Goal: Transaction & Acquisition: Purchase product/service

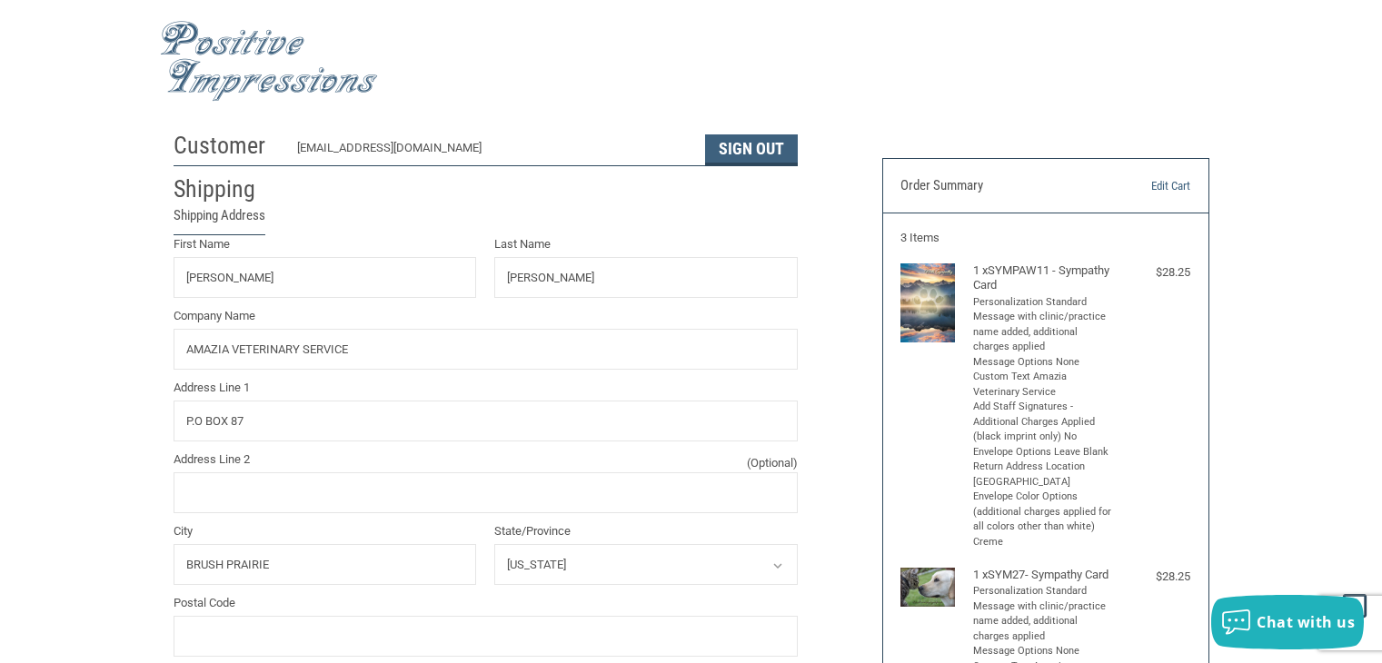
select select "WA"
select select "US"
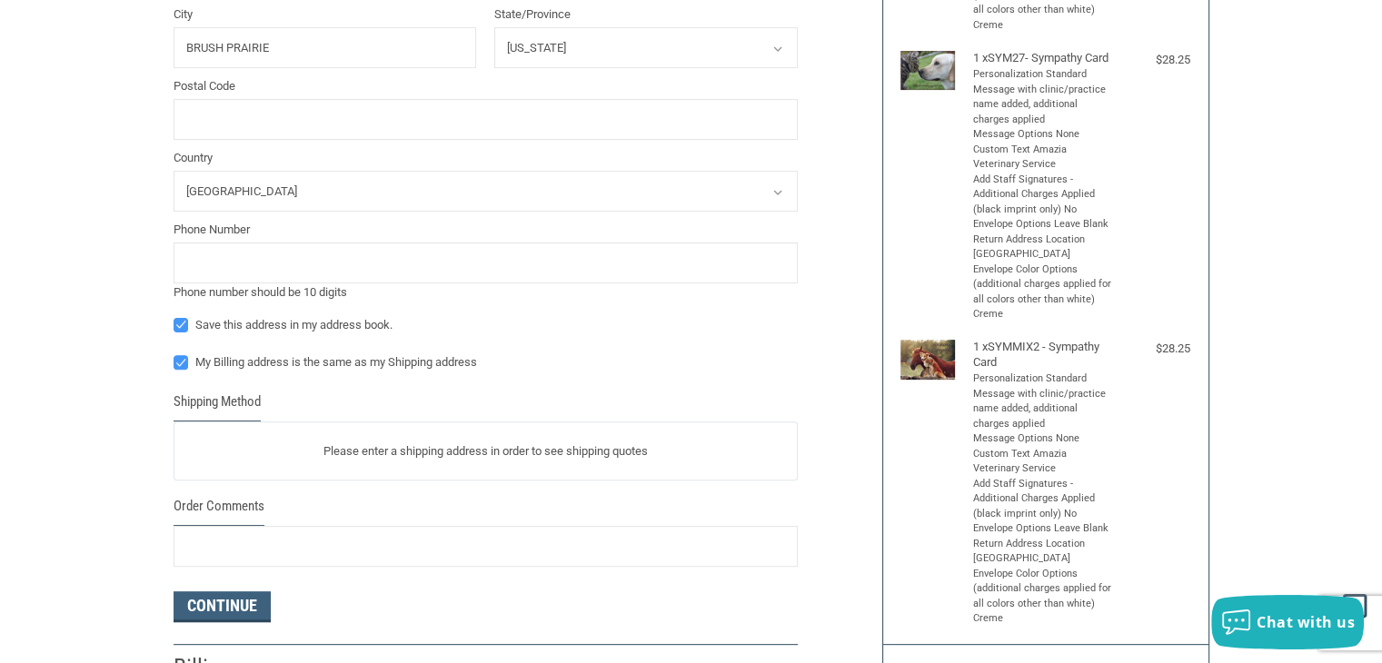
scroll to position [545, 0]
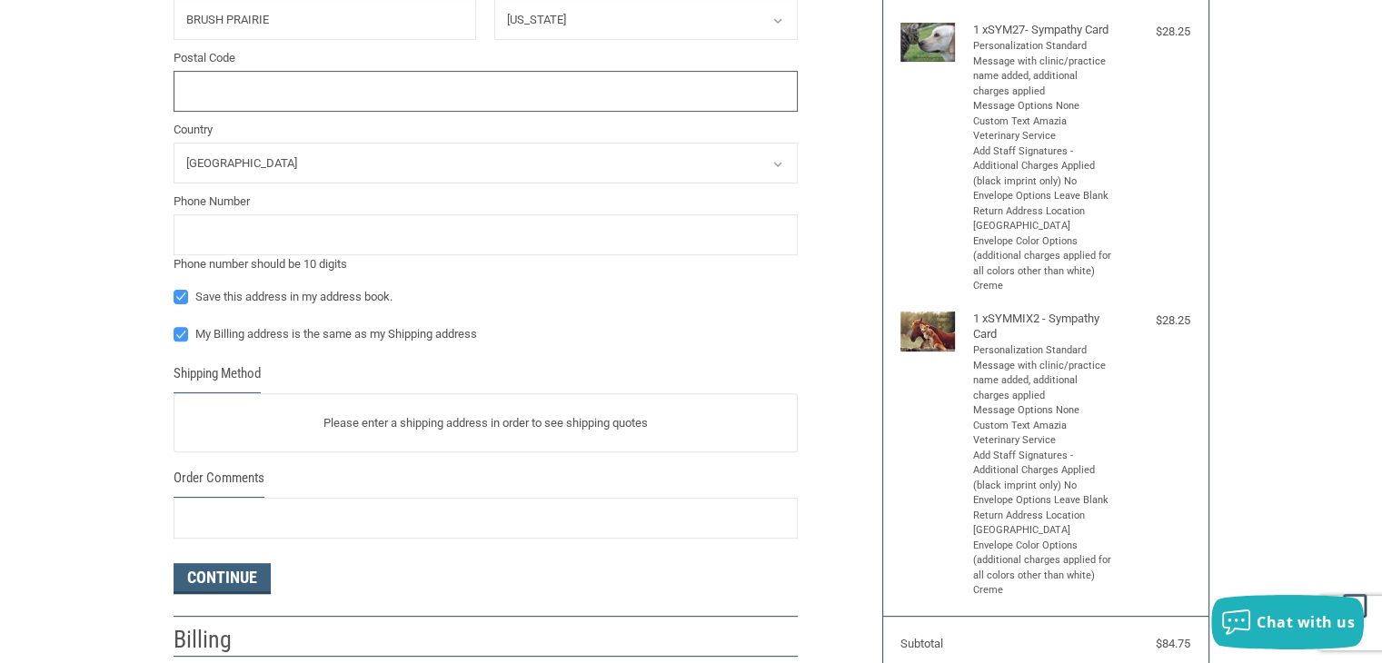
click at [427, 104] on input "Postal Code" at bounding box center [486, 91] width 624 height 41
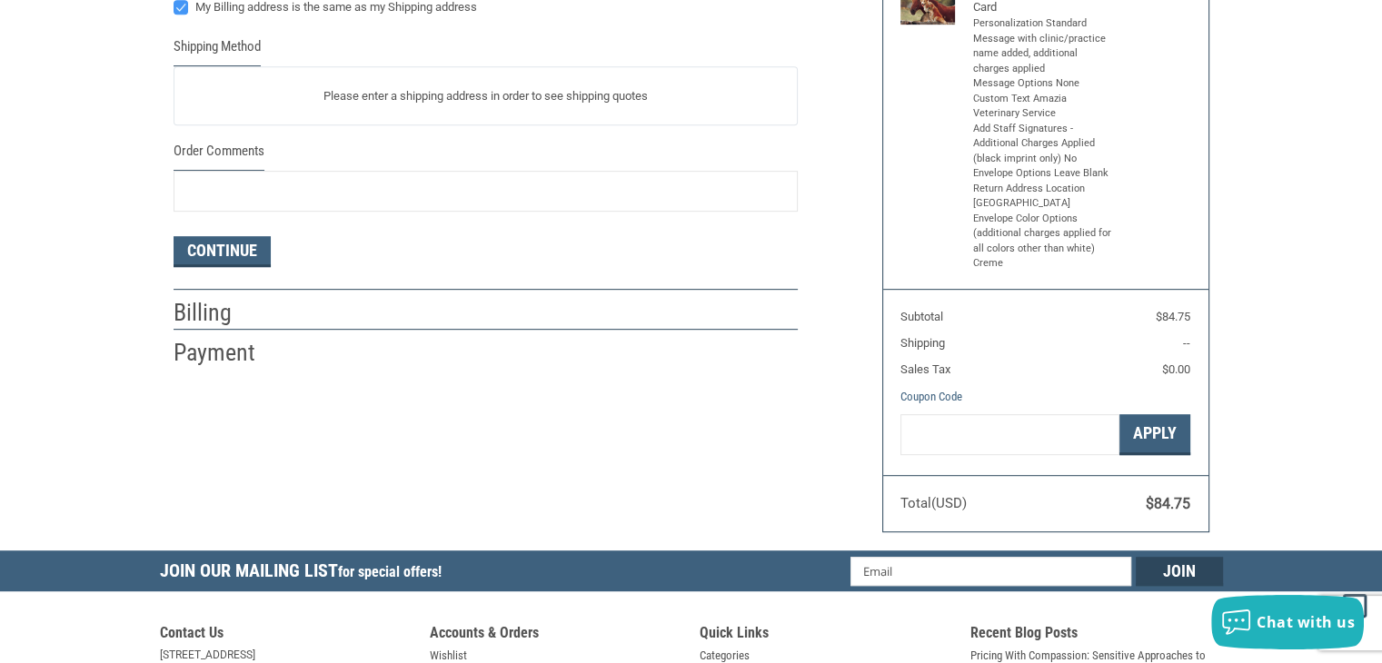
scroll to position [909, 0]
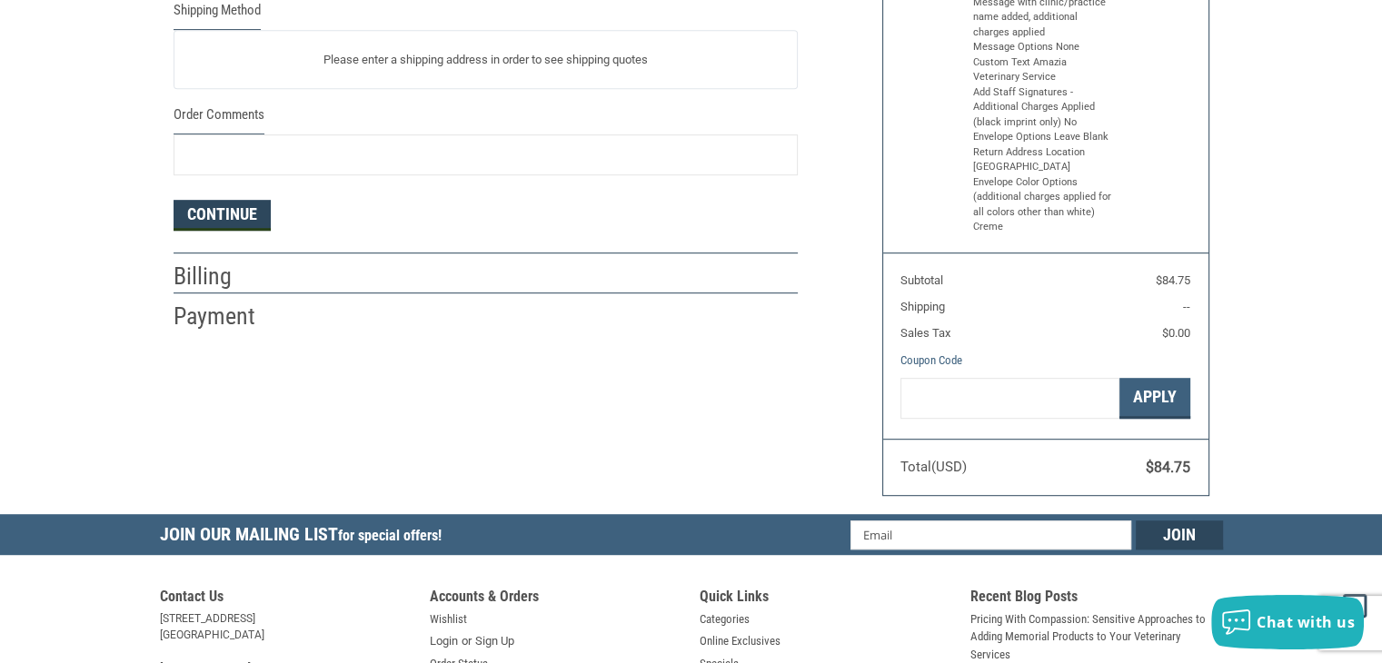
type input "98606"
click at [254, 221] on button "Continue" at bounding box center [222, 215] width 97 height 31
click at [254, 208] on button "Continue" at bounding box center [222, 215] width 97 height 31
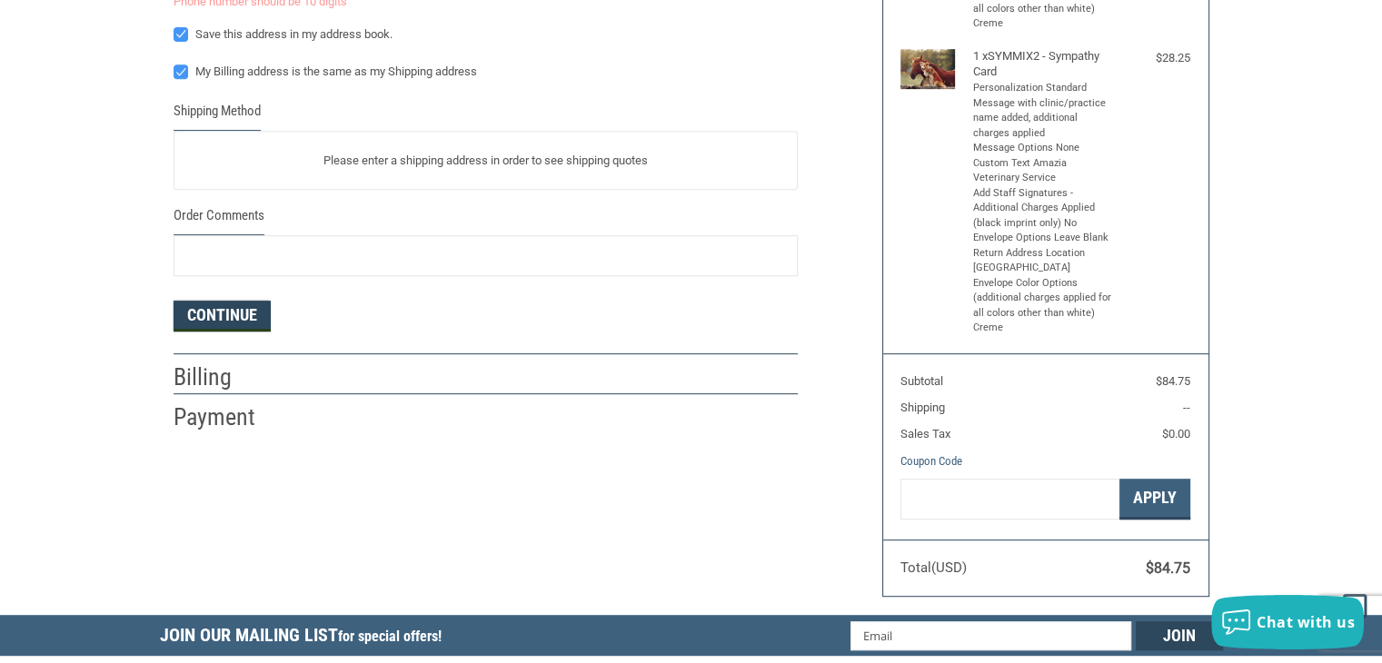
scroll to position [545, 0]
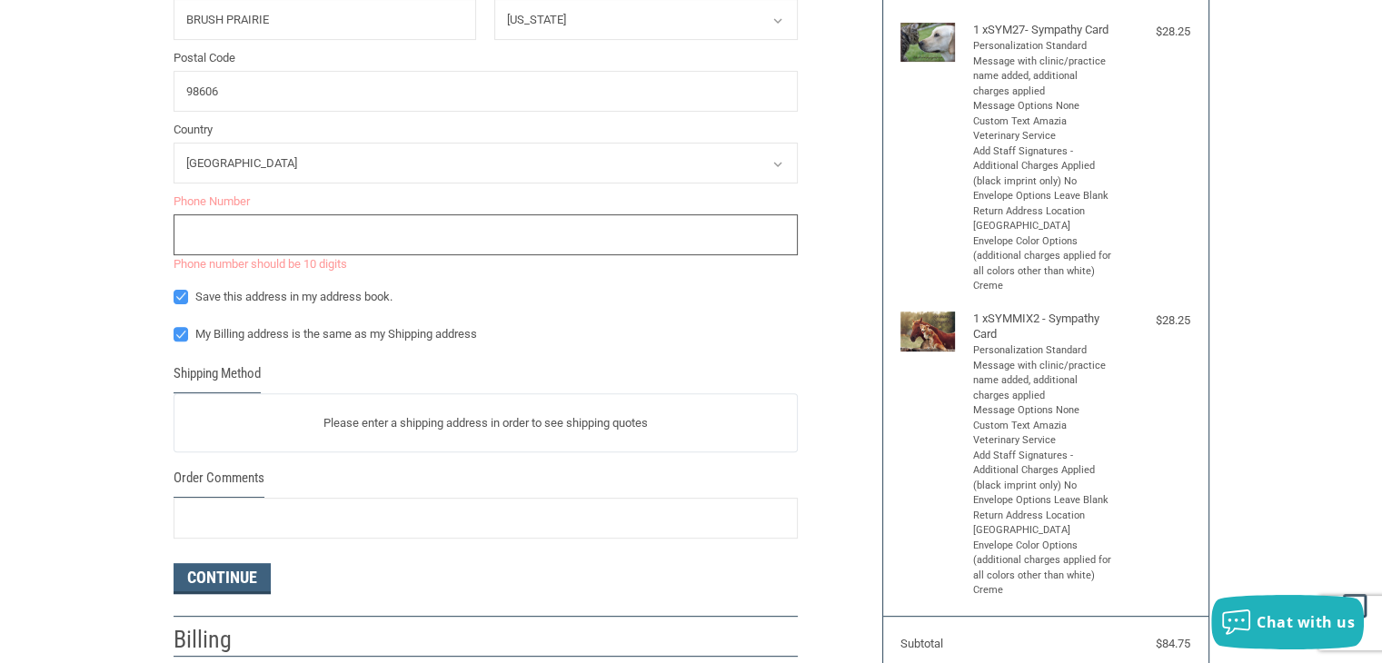
click at [338, 230] on input "tel" at bounding box center [486, 234] width 624 height 41
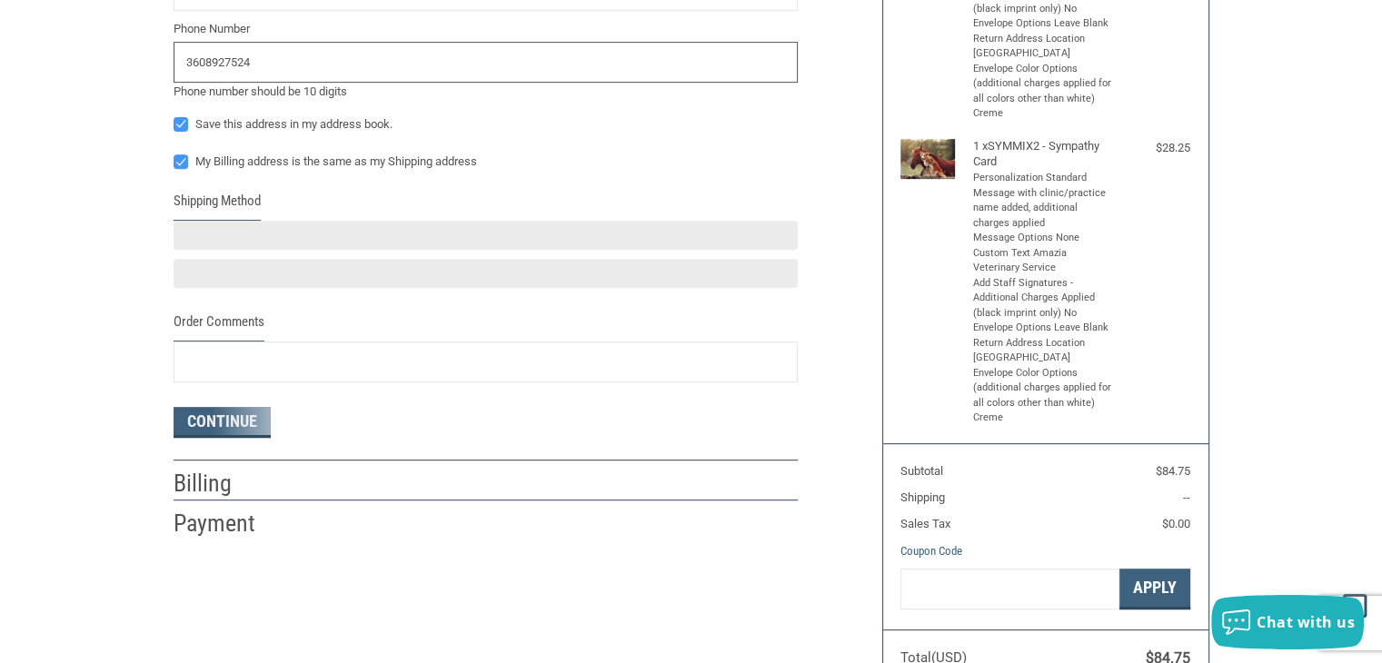
scroll to position [727, 0]
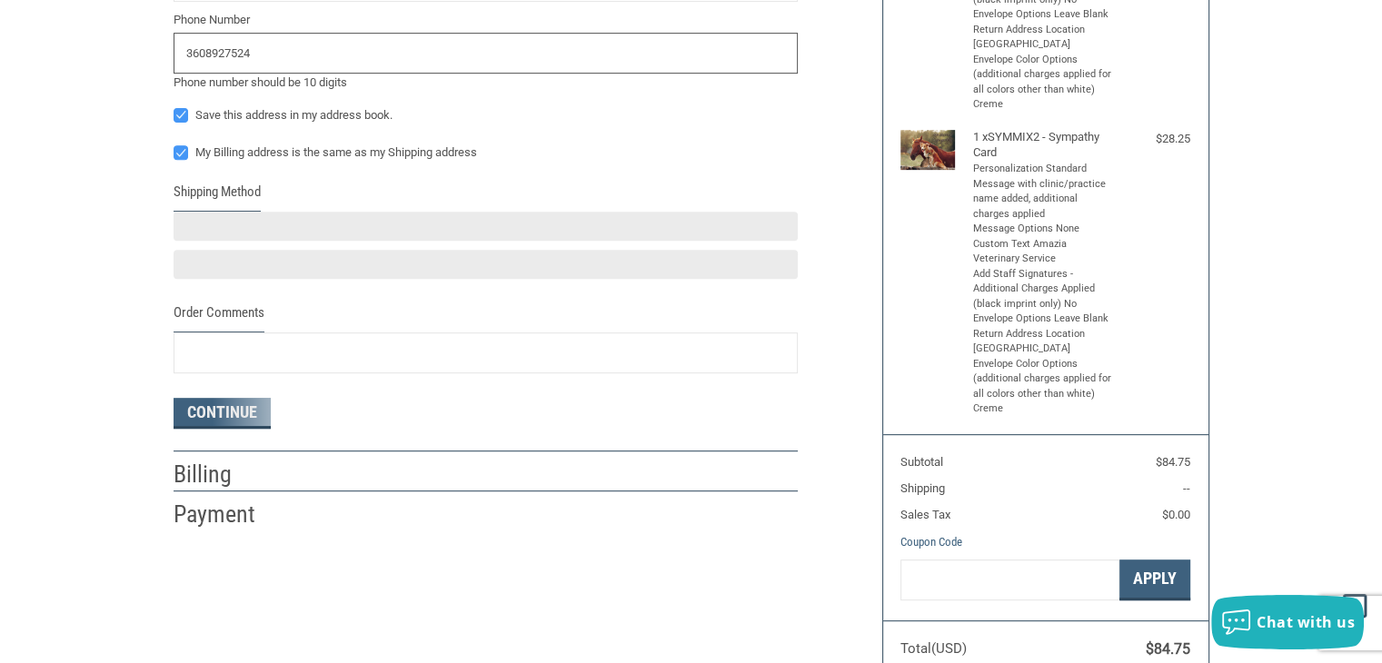
type input "3608927524"
click at [300, 228] on div at bounding box center [486, 226] width 624 height 29
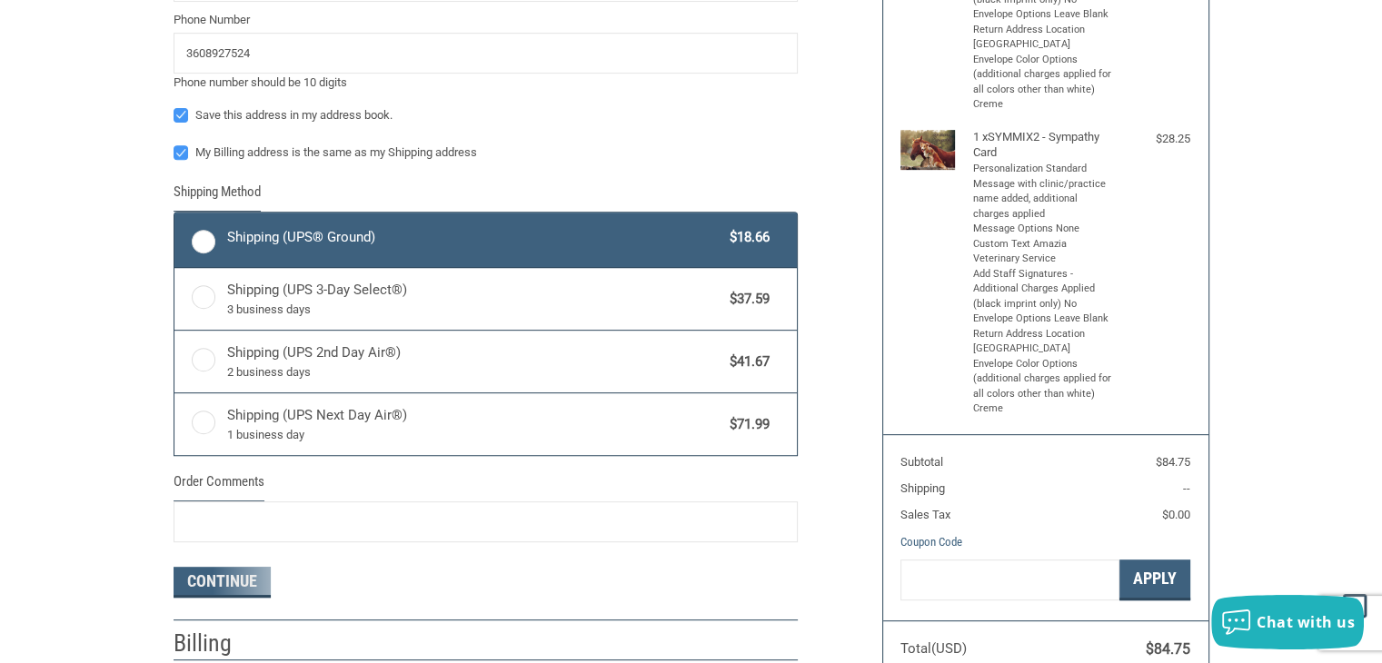
radio input "true"
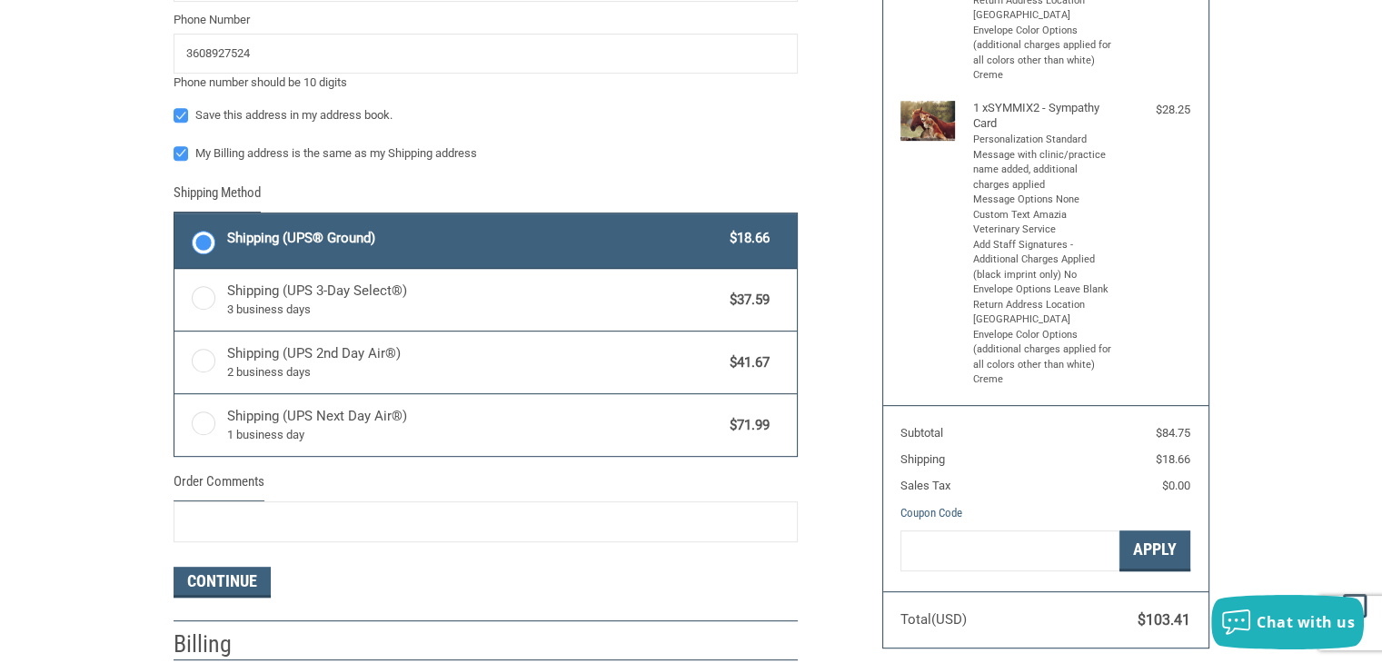
click at [408, 241] on span "Shipping (UPS® Ground)" at bounding box center [474, 238] width 494 height 21
click at [175, 216] on input "Shipping (UPS® Ground) $18.66" at bounding box center [174, 215] width 1 height 1
click at [202, 241] on label "Shipping (UPS® Ground) $18.66" at bounding box center [485, 241] width 622 height 55
click at [175, 216] on input "Shipping (UPS® Ground) $18.66" at bounding box center [174, 215] width 1 height 1
click at [260, 570] on button "Continue" at bounding box center [222, 582] width 97 height 31
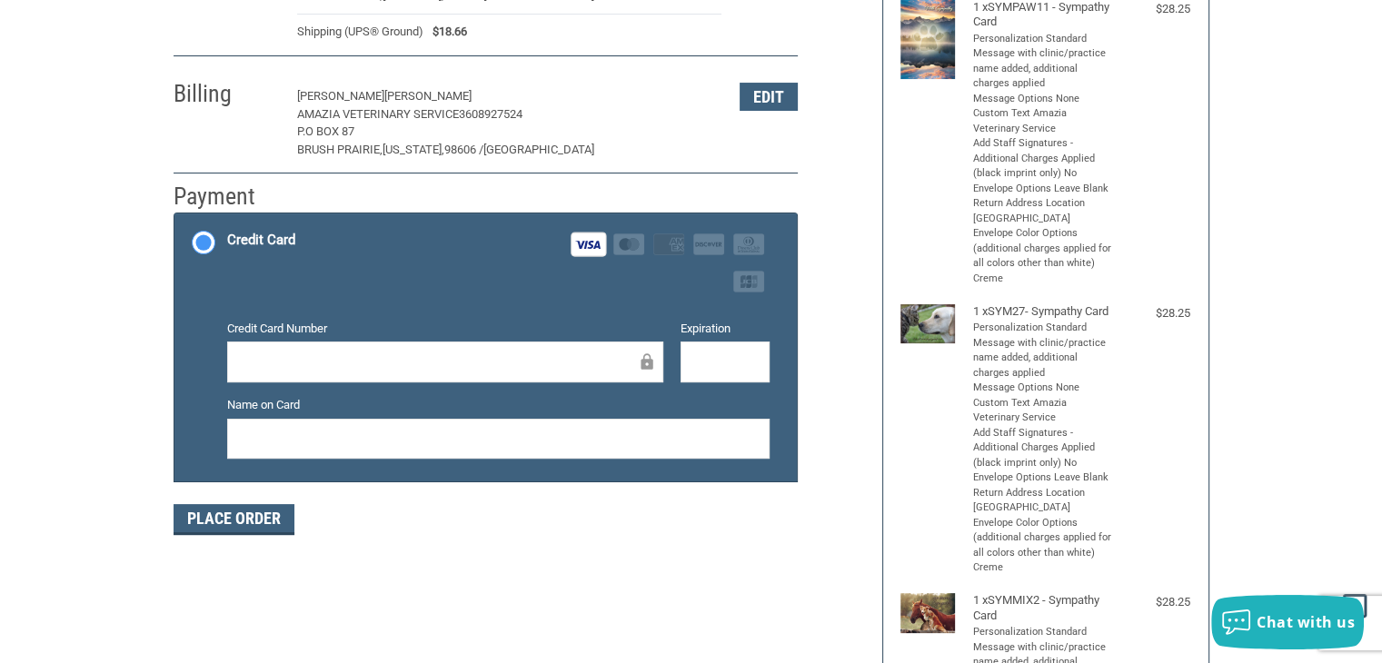
scroll to position [273, 0]
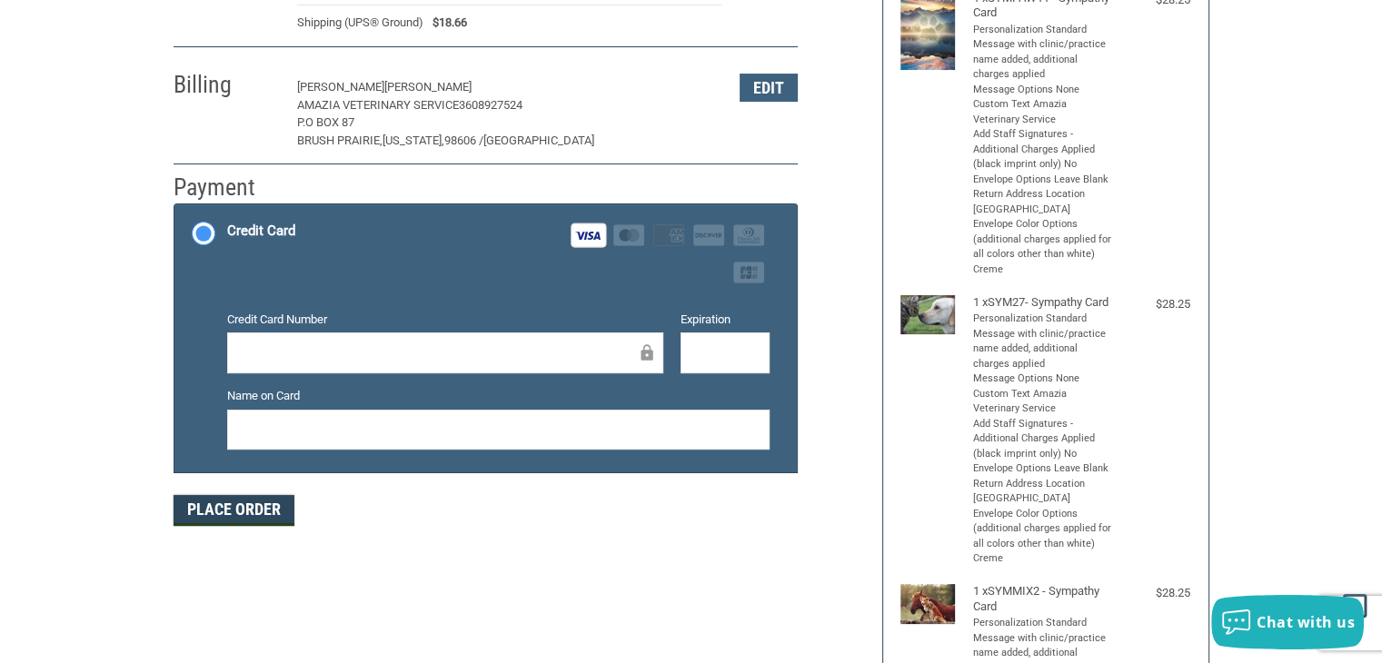
click at [273, 518] on button "Place Order" at bounding box center [234, 510] width 121 height 31
